Goal: Information Seeking & Learning: Learn about a topic

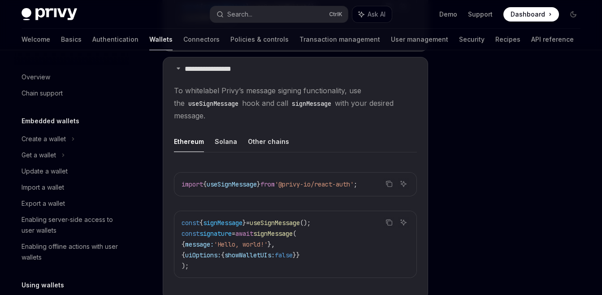
scroll to position [235, 0]
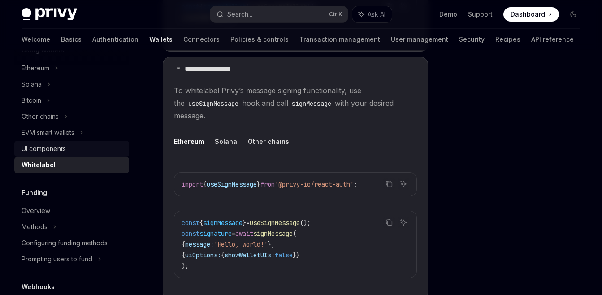
click at [57, 148] on div "UI components" at bounding box center [44, 148] width 44 height 11
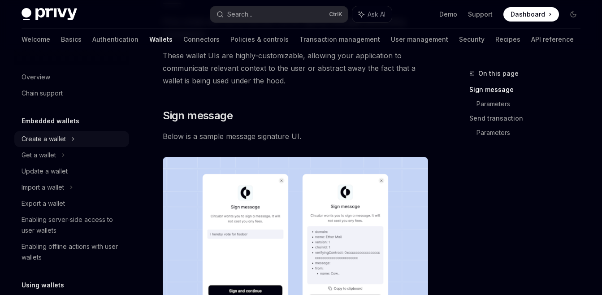
scroll to position [108, 0]
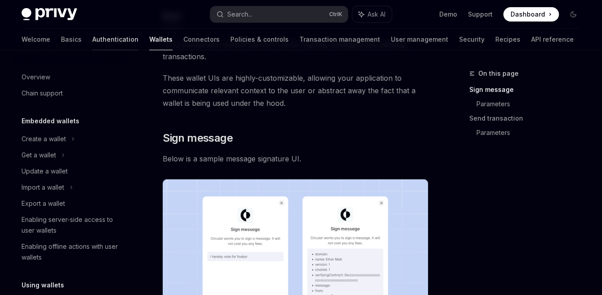
click at [92, 43] on link "Authentication" at bounding box center [115, 40] width 46 height 22
type textarea "*"
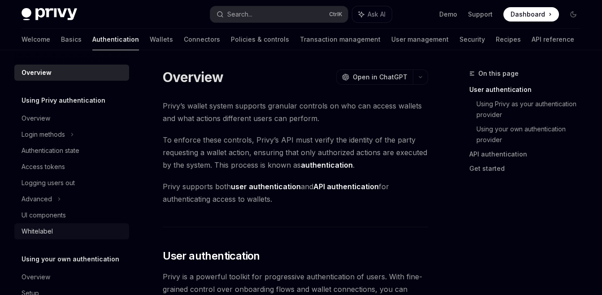
click at [52, 234] on div "Whitelabel" at bounding box center [37, 231] width 31 height 11
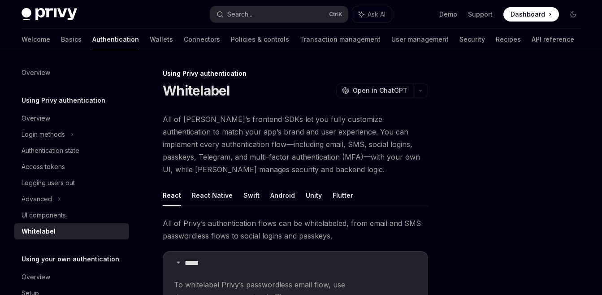
click at [472, 186] on div at bounding box center [519, 181] width 136 height 227
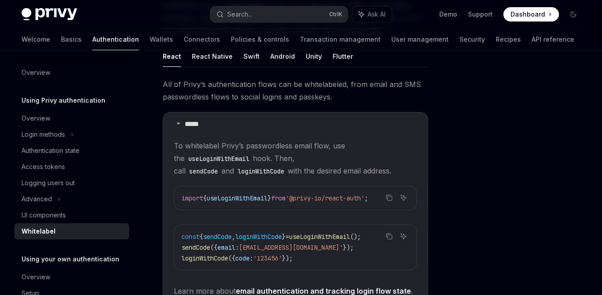
scroll to position [161, 0]
